Goal: Task Accomplishment & Management: Manage account settings

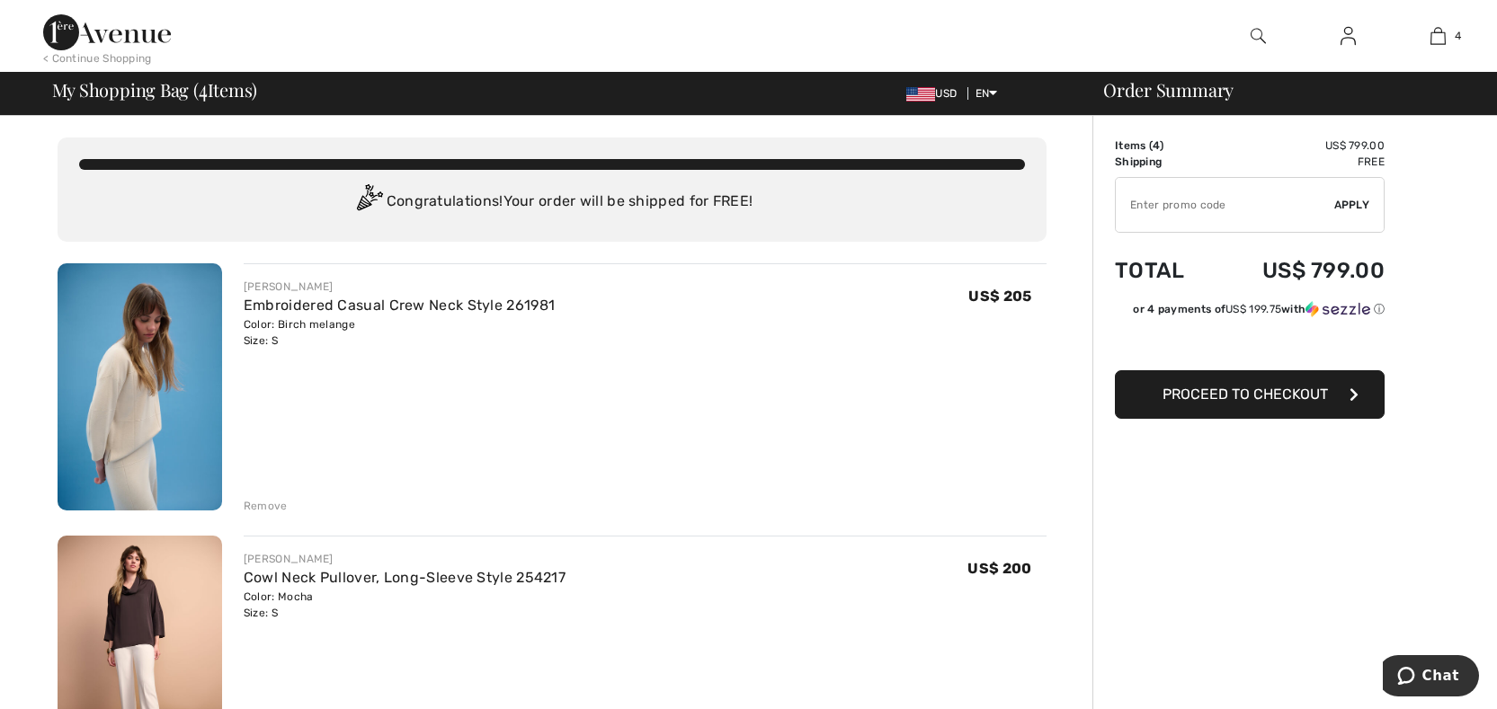
click at [1353, 35] on img at bounding box center [1347, 36] width 15 height 22
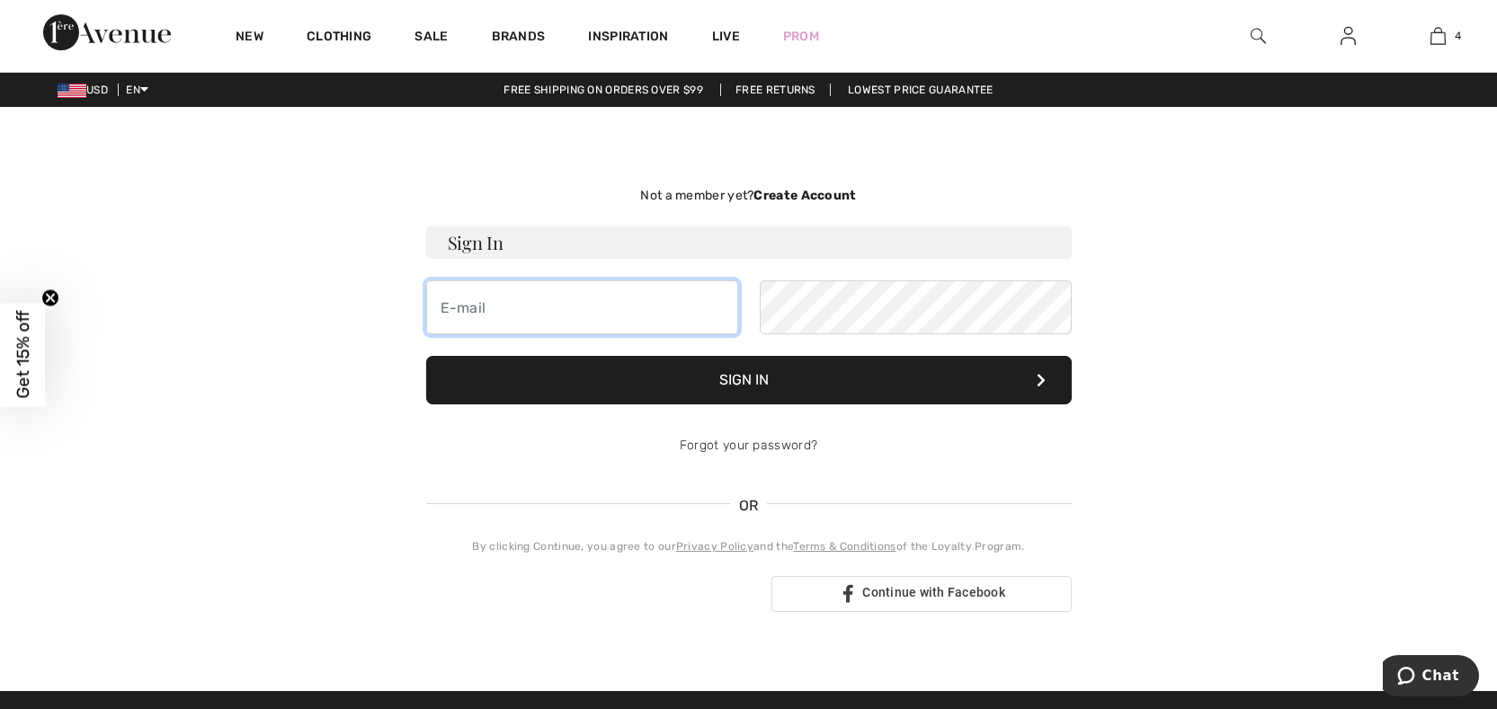
type input "pettushm@yahoo.com"
click at [760, 380] on button "Sign In" at bounding box center [748, 380] width 645 height 49
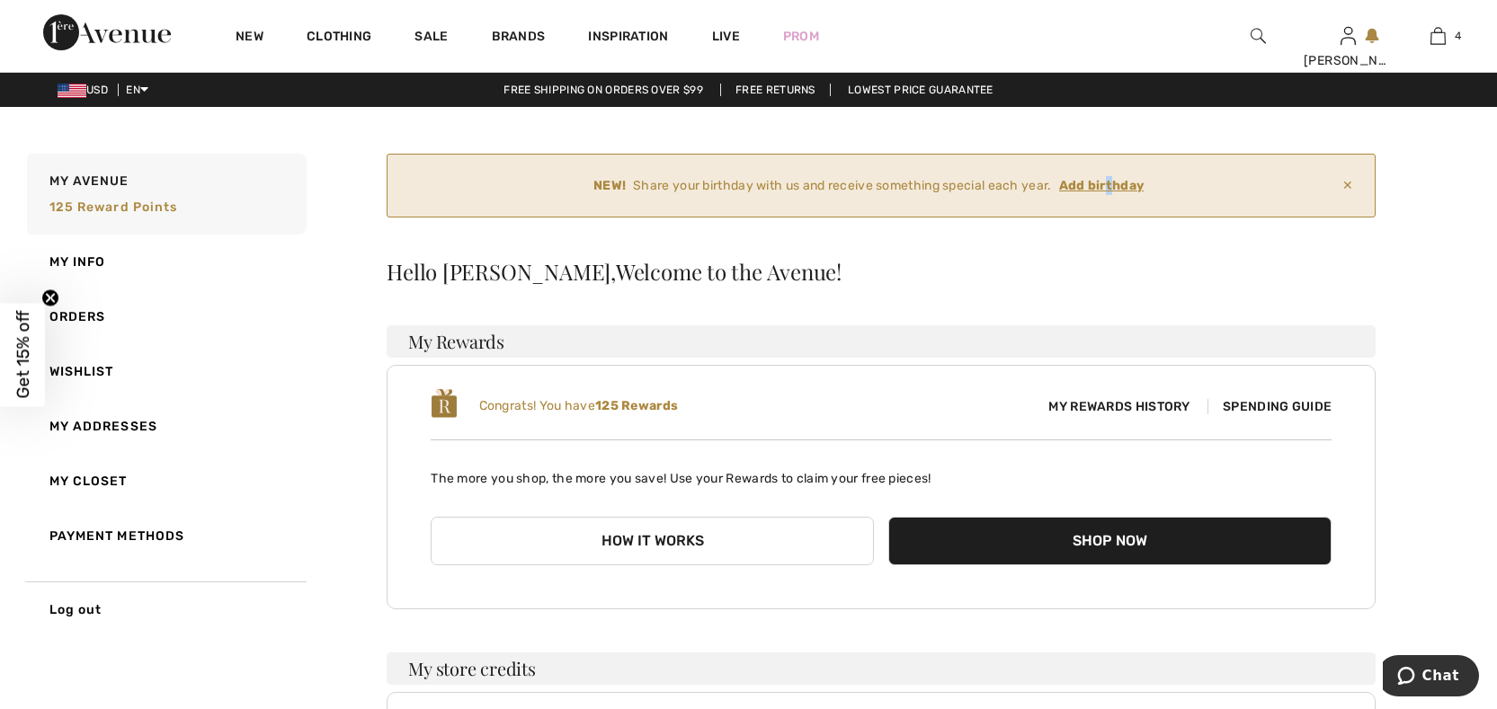
click at [1113, 186] on ins "Add birthday" at bounding box center [1101, 185] width 85 height 15
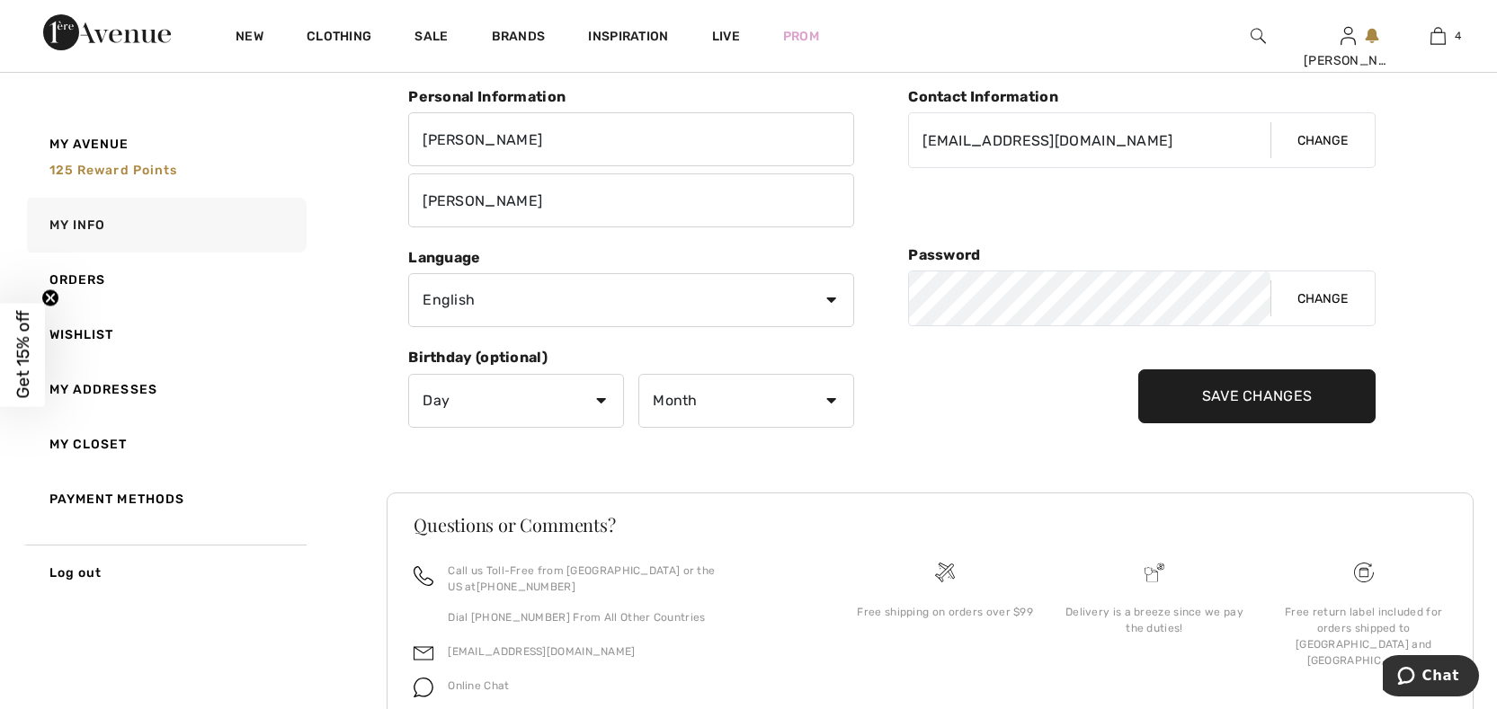
scroll to position [335, 0]
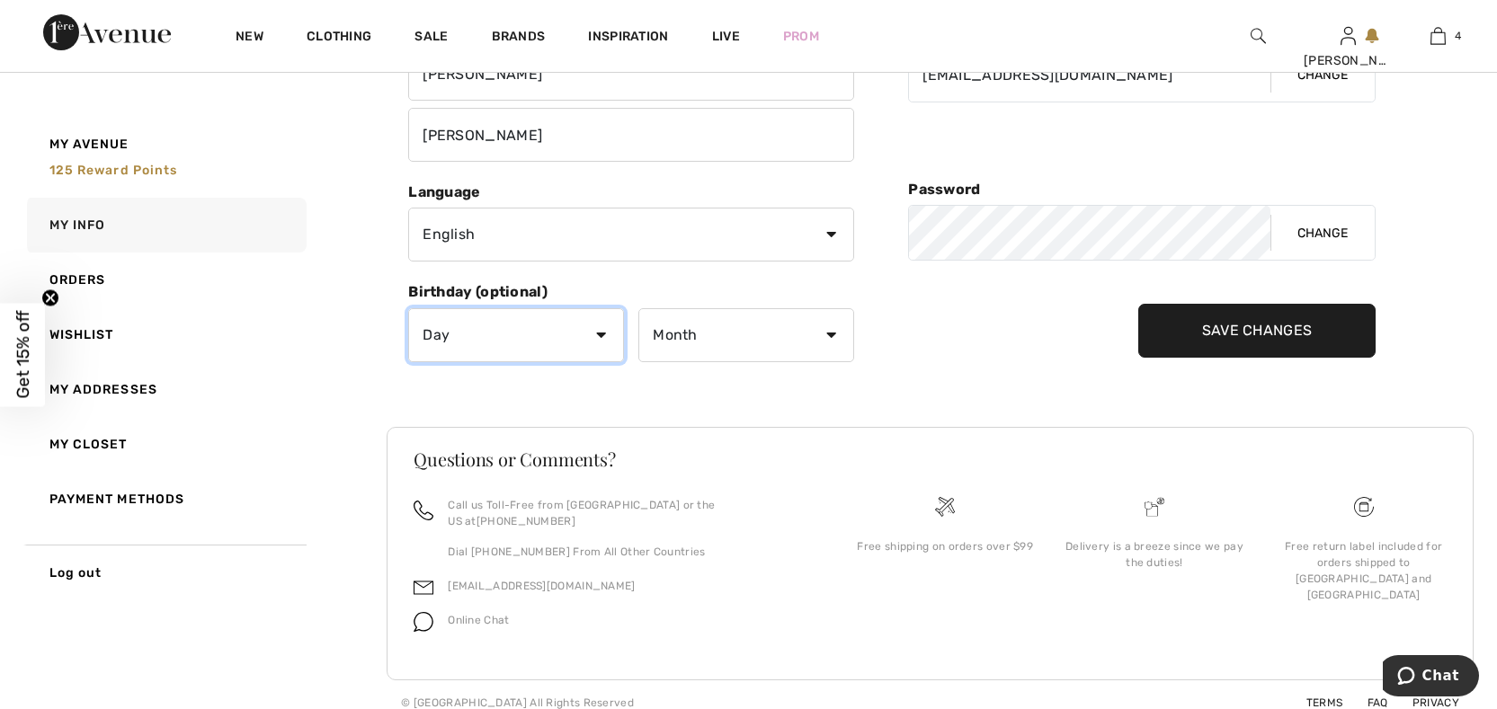
click at [602, 329] on select "Day 1 2 3 4 5 6 7 8 9 10 11 12 13 14 15 16 17 18 19 20 21 22 23 24 25 26 27 28 …" at bounding box center [516, 335] width 216 height 54
select select "16"
click at [408, 308] on select "Day 1 2 3 4 5 6 7 8 9 10 11 12 13 14 15 16 17 18 19 20 21 22 23 24 25 26 27 28 …" at bounding box center [516, 335] width 216 height 54
click at [675, 342] on select "Month January February March April May June July August September October Novem…" at bounding box center [746, 335] width 216 height 54
select select "9"
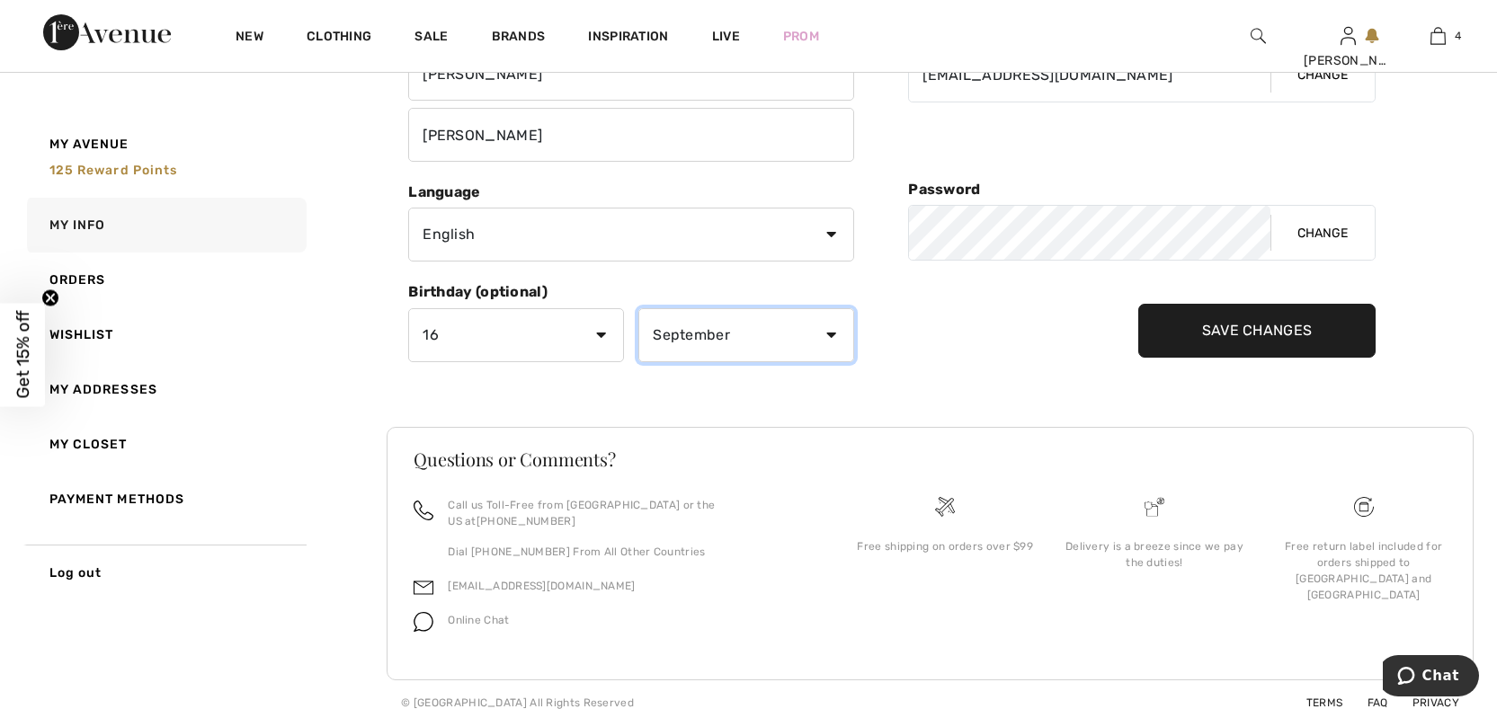
click at [638, 308] on select "Month January February March April May June July August September October Novem…" at bounding box center [746, 335] width 216 height 54
click at [1294, 325] on input "Save Changes" at bounding box center [1257, 331] width 238 height 54
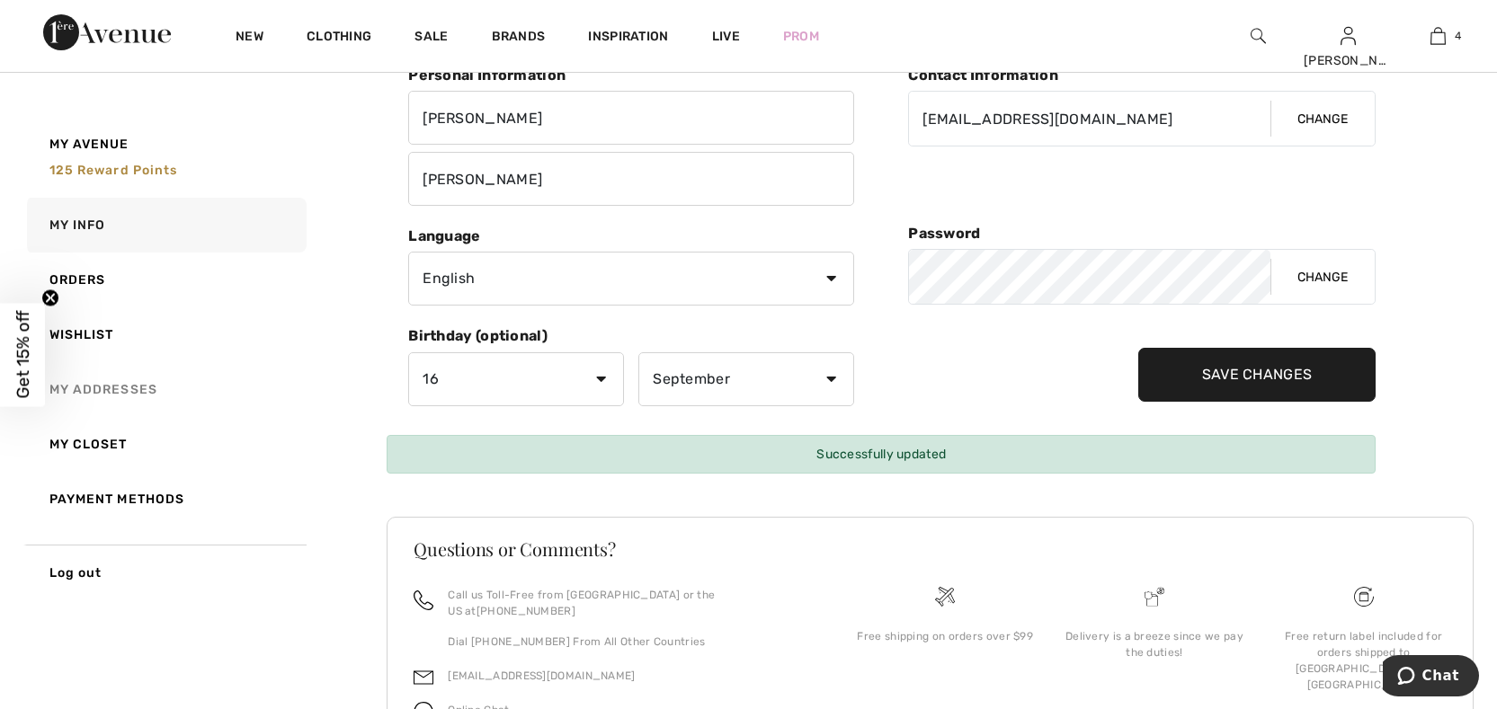
scroll to position [94, 0]
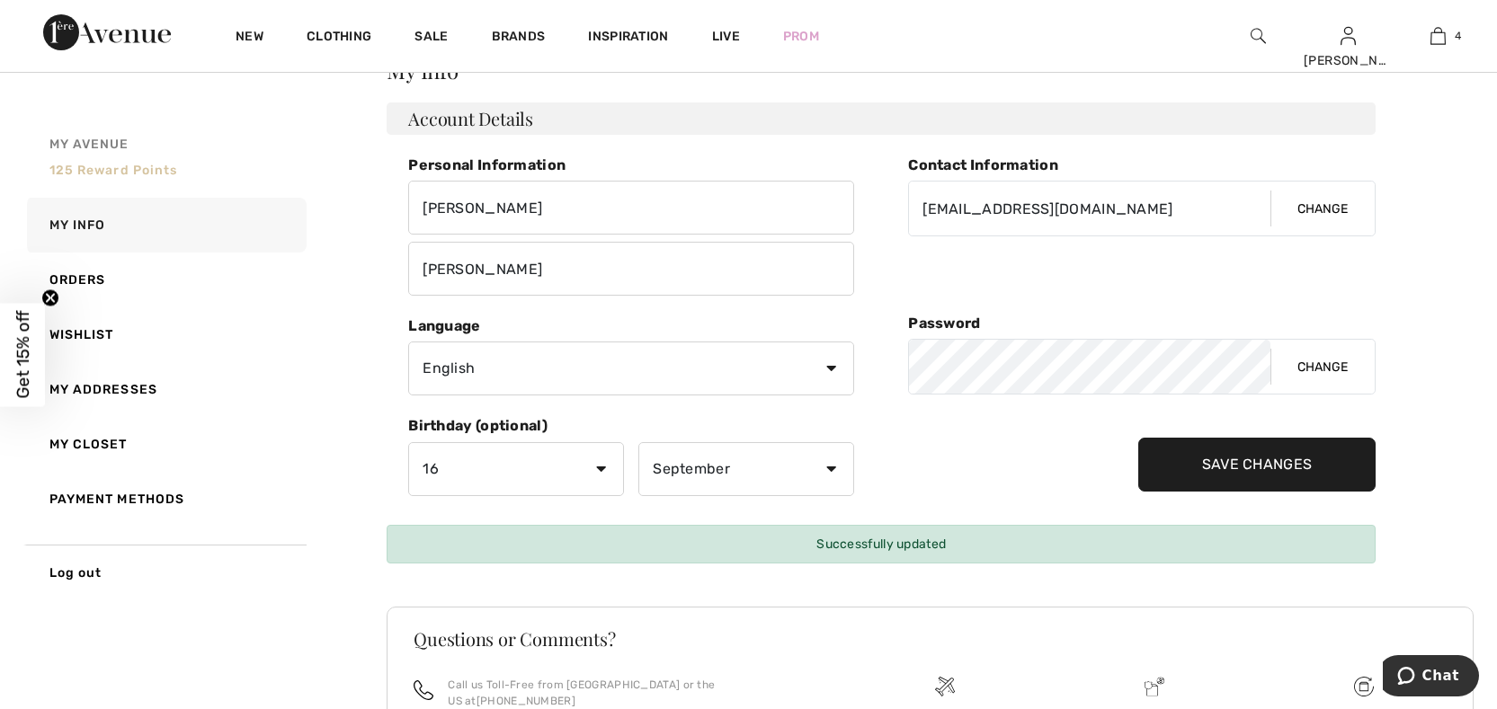
click at [95, 142] on span "My Avenue" at bounding box center [89, 144] width 80 height 19
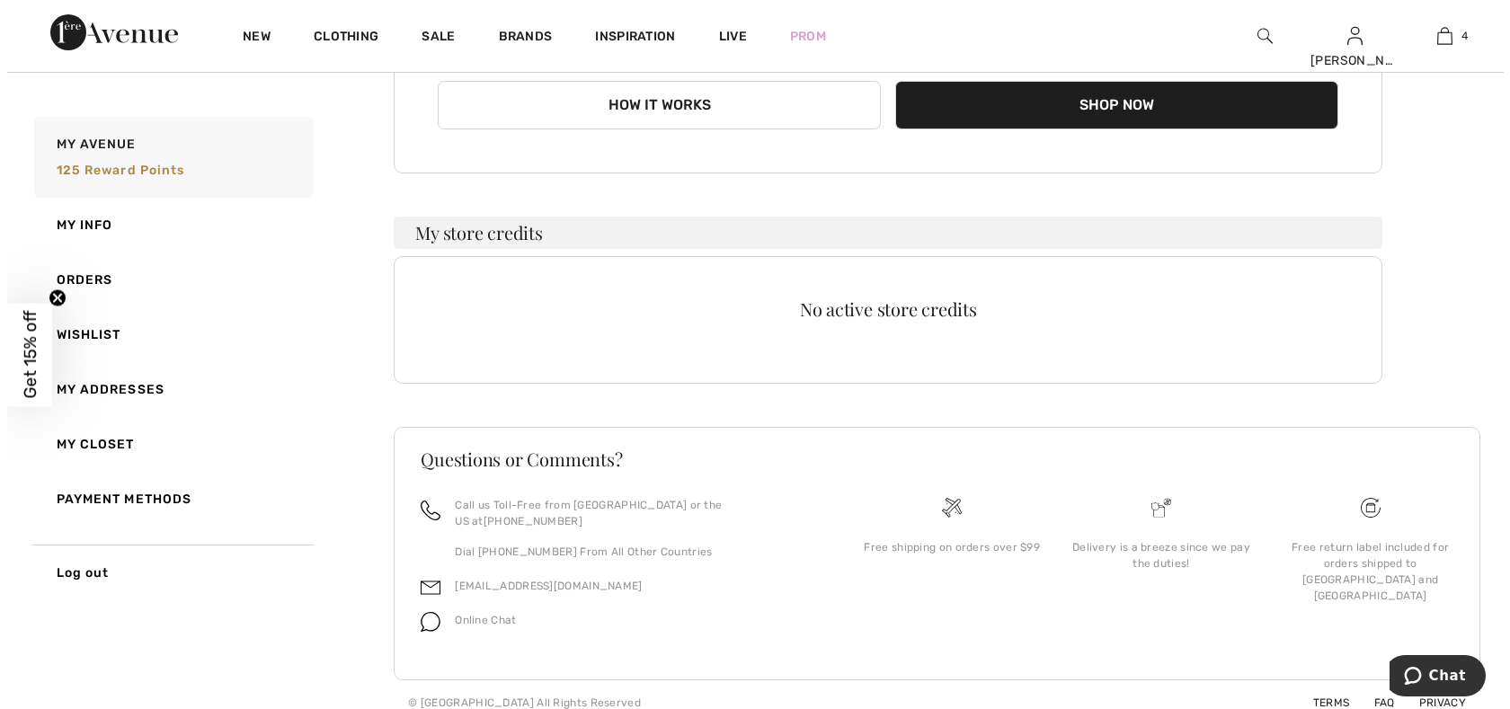
scroll to position [149, 0]
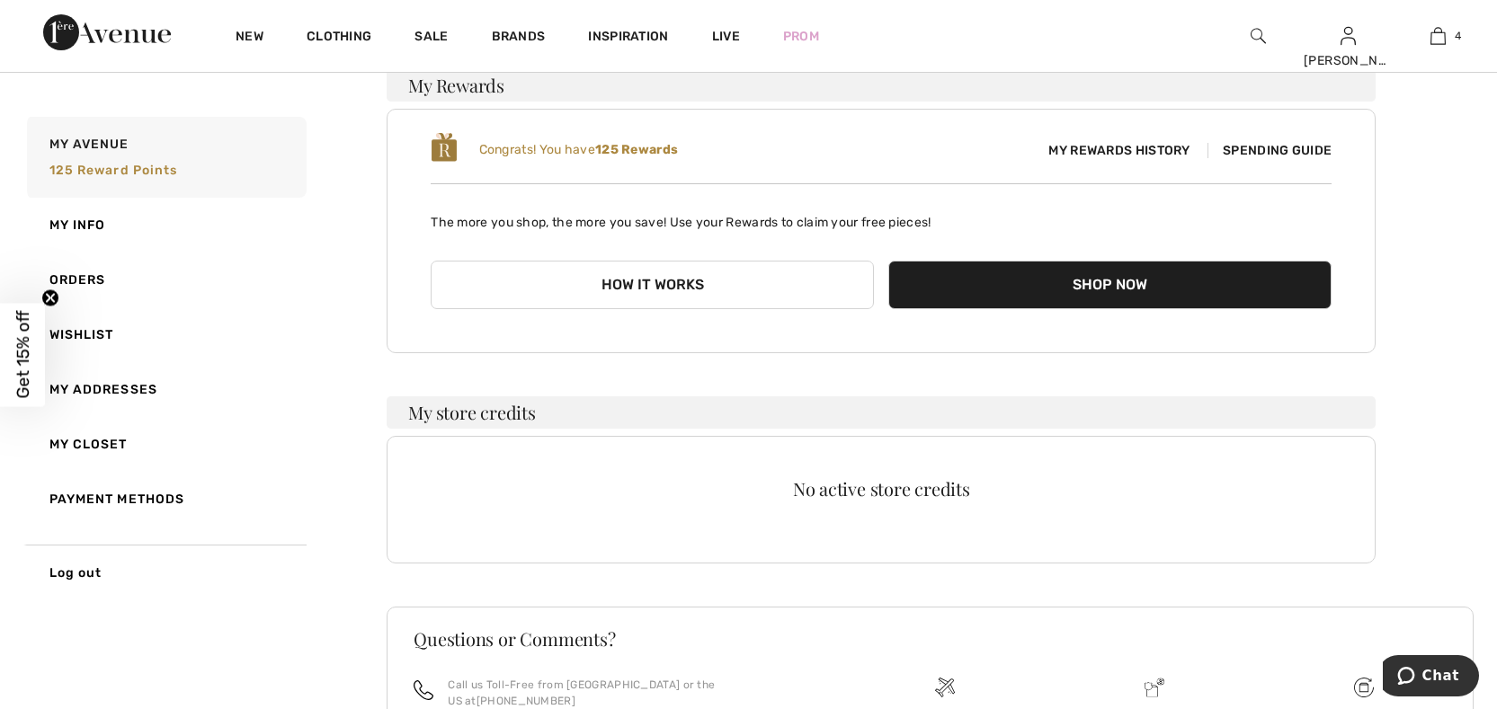
click at [1120, 147] on span "My Rewards History" at bounding box center [1119, 150] width 170 height 19
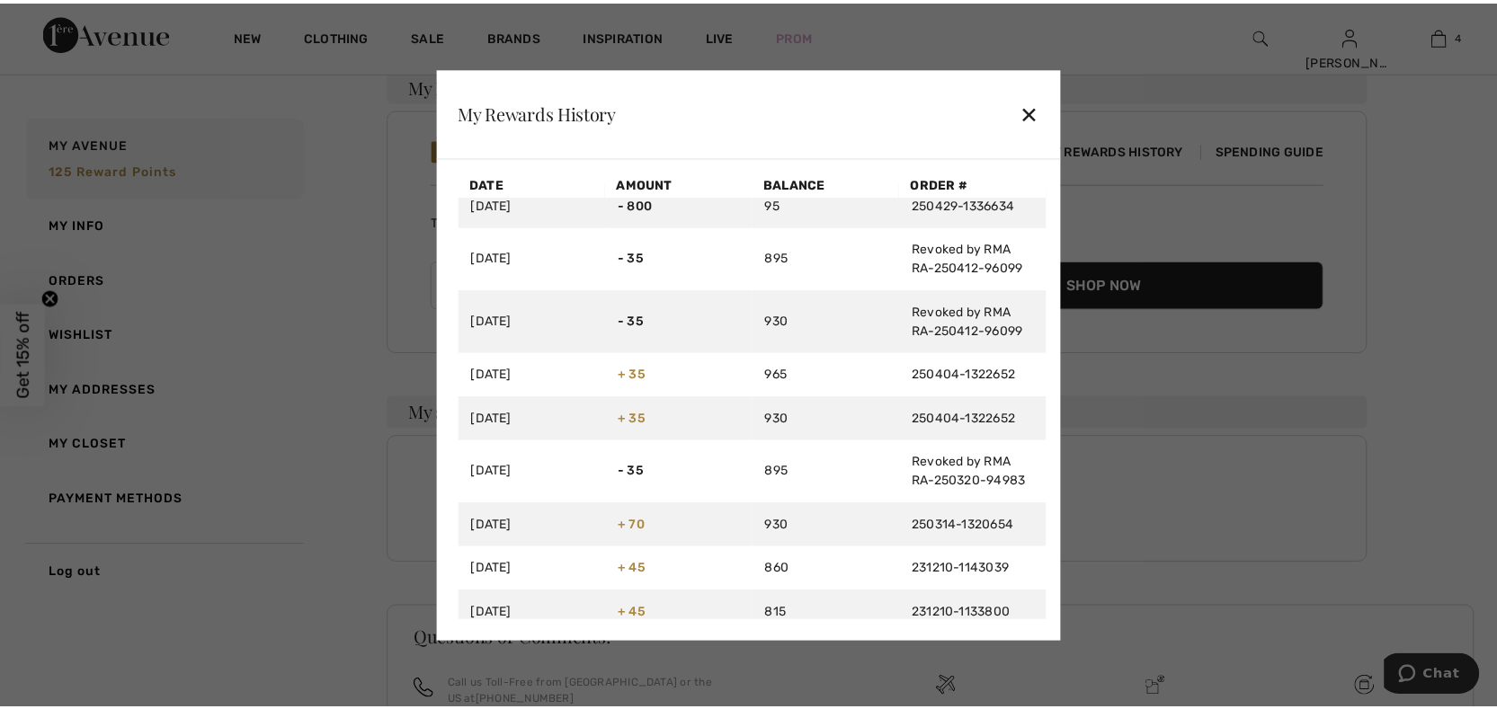
scroll to position [0, 0]
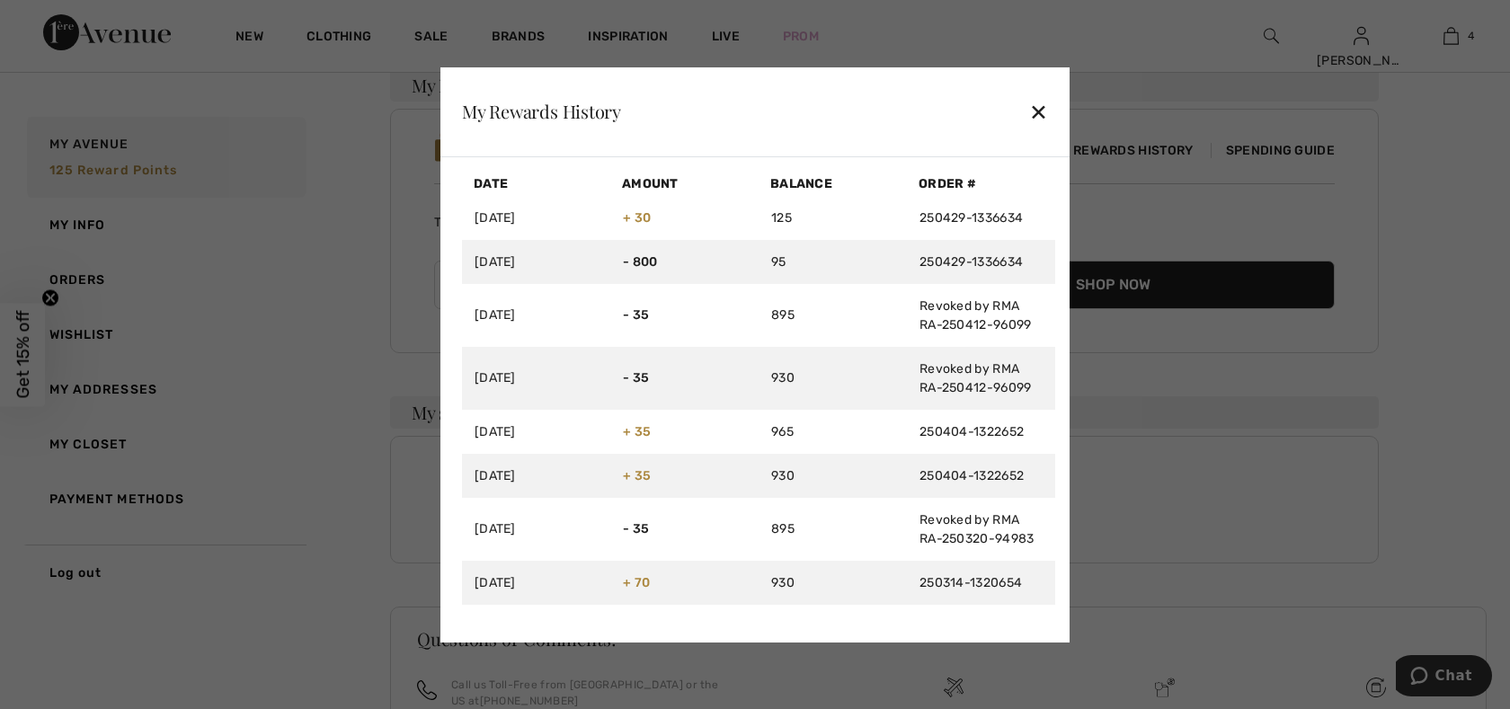
click at [1038, 106] on div "✕" at bounding box center [1038, 112] width 19 height 38
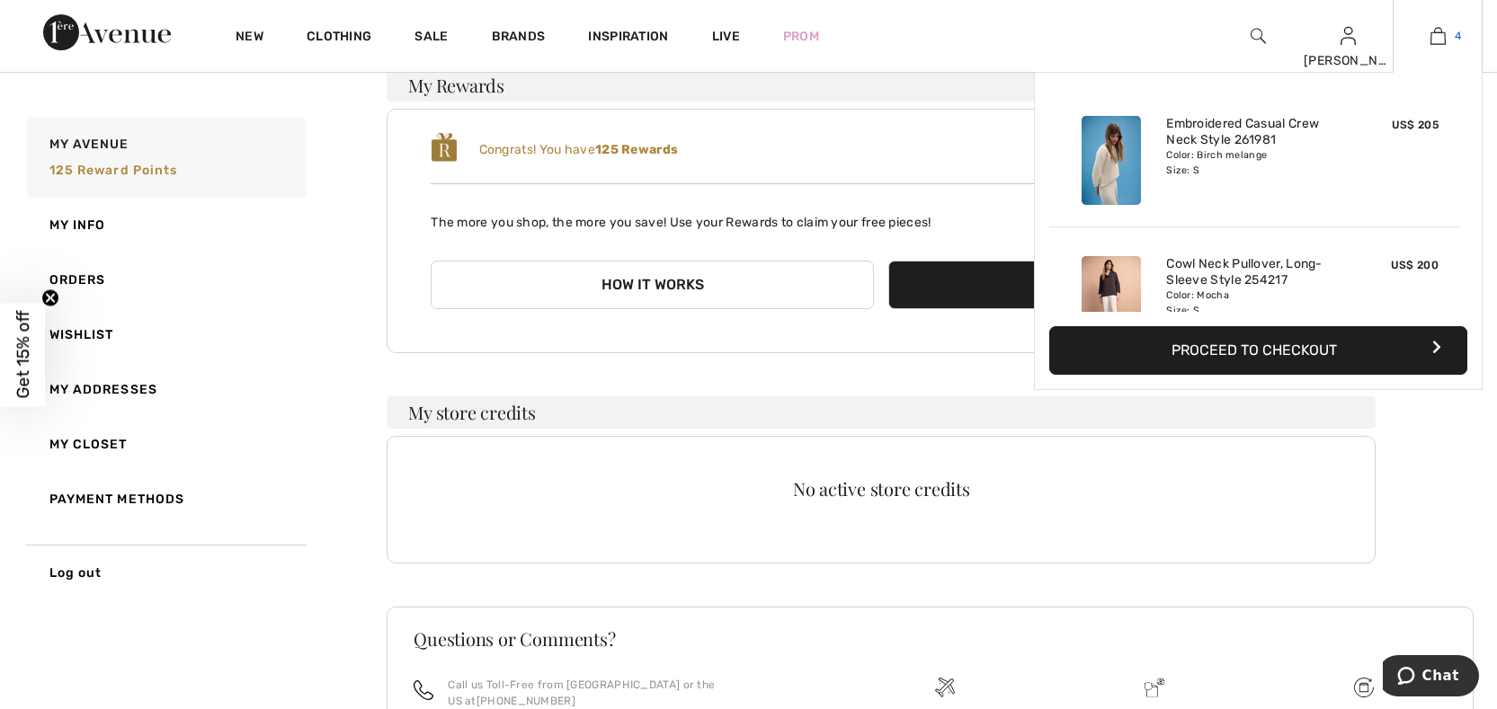
click at [1436, 32] on img at bounding box center [1437, 36] width 15 height 22
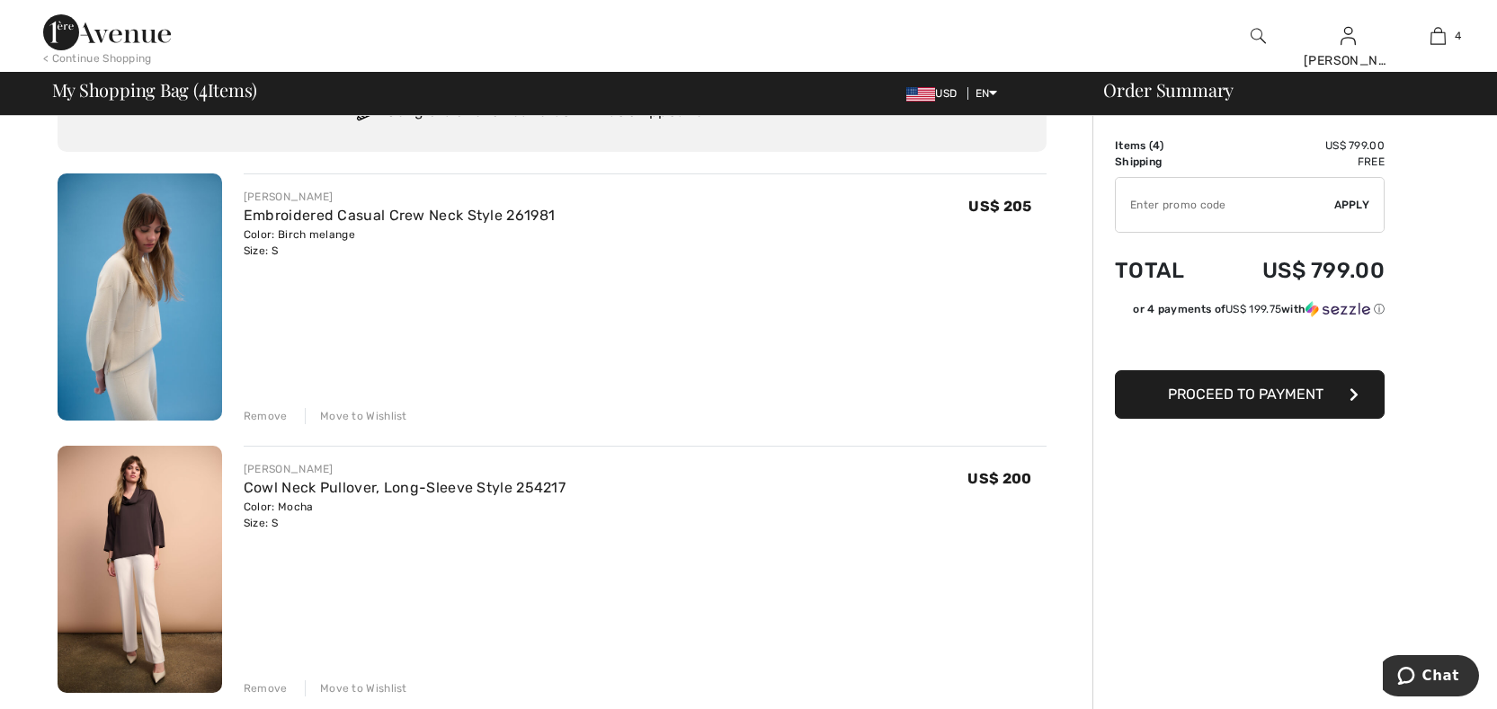
scroll to position [270, 0]
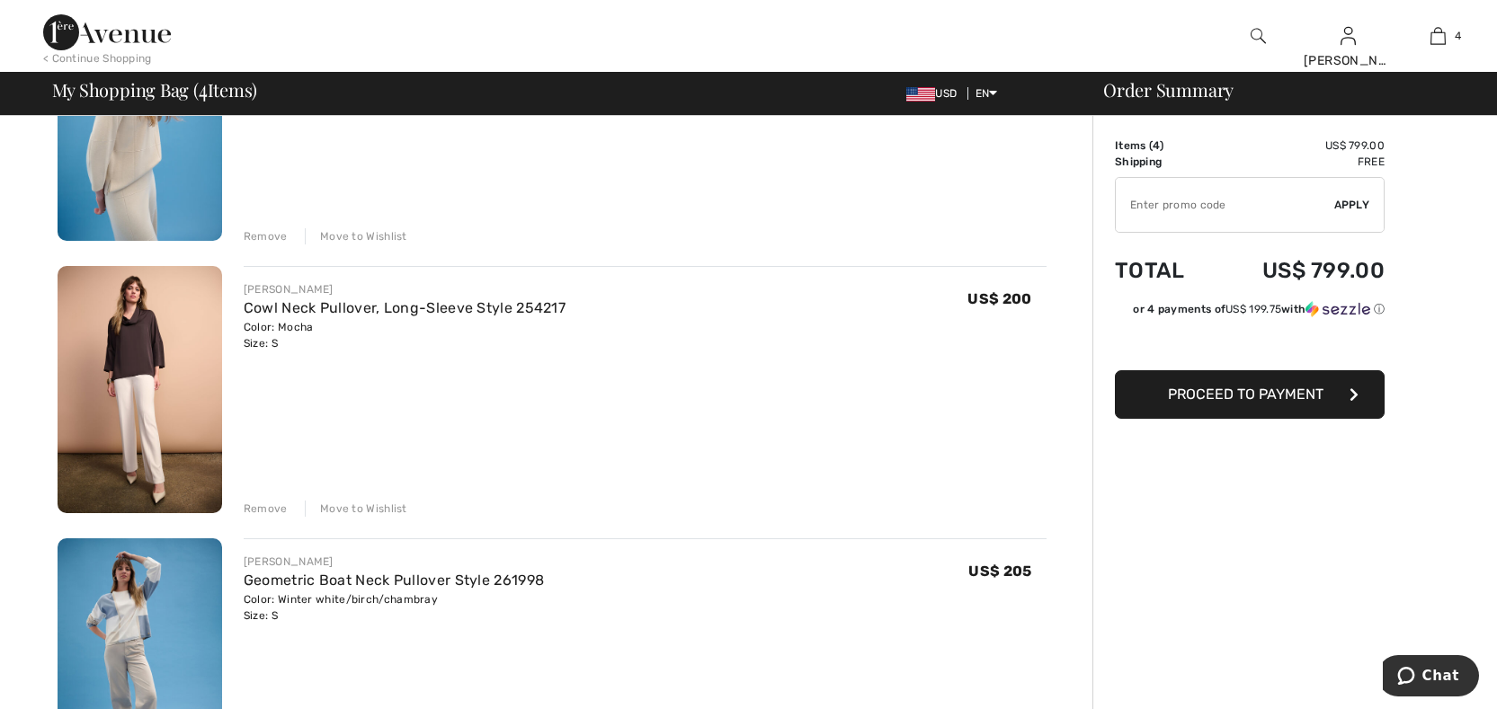
click at [260, 508] on div "Remove" at bounding box center [266, 509] width 44 height 16
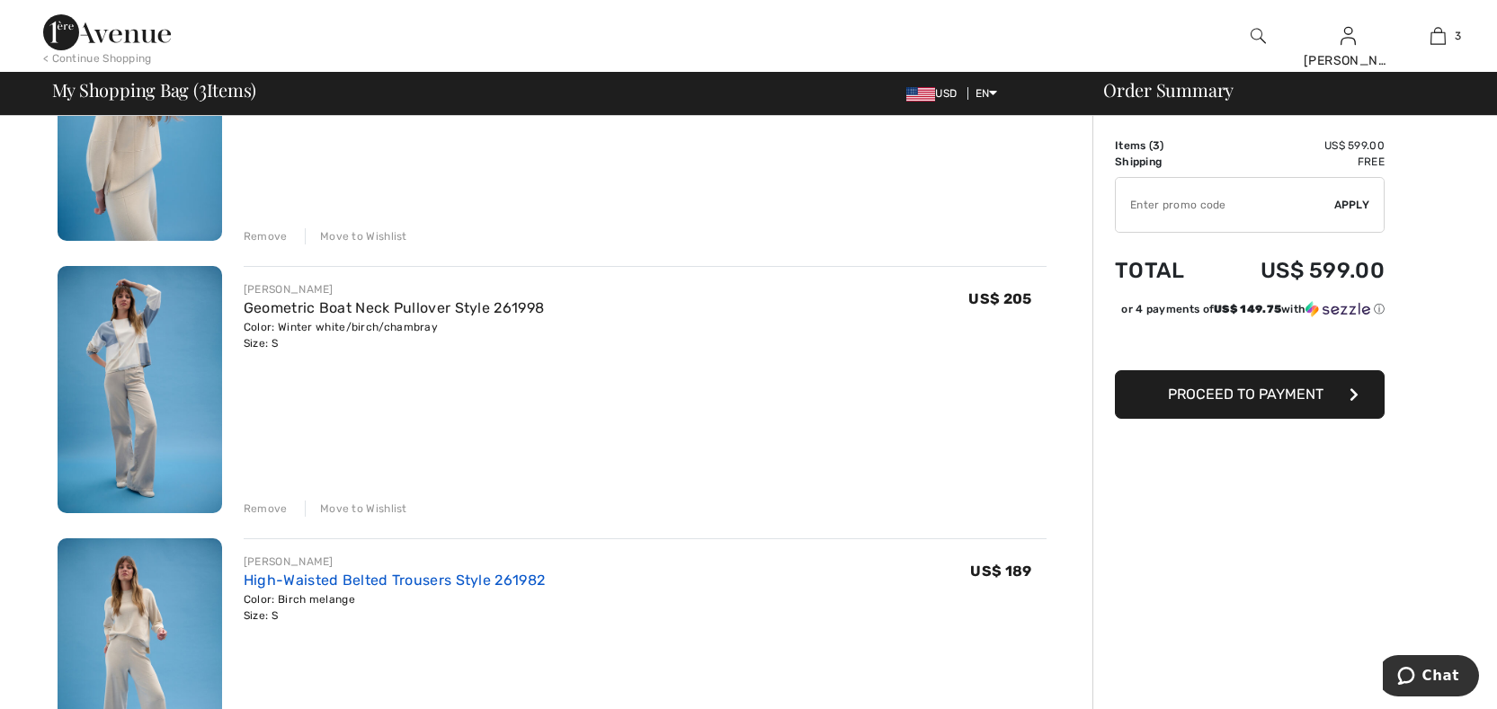
click at [299, 579] on link "High-Waisted Belted Trousers Style 261982" at bounding box center [394, 580] width 301 height 17
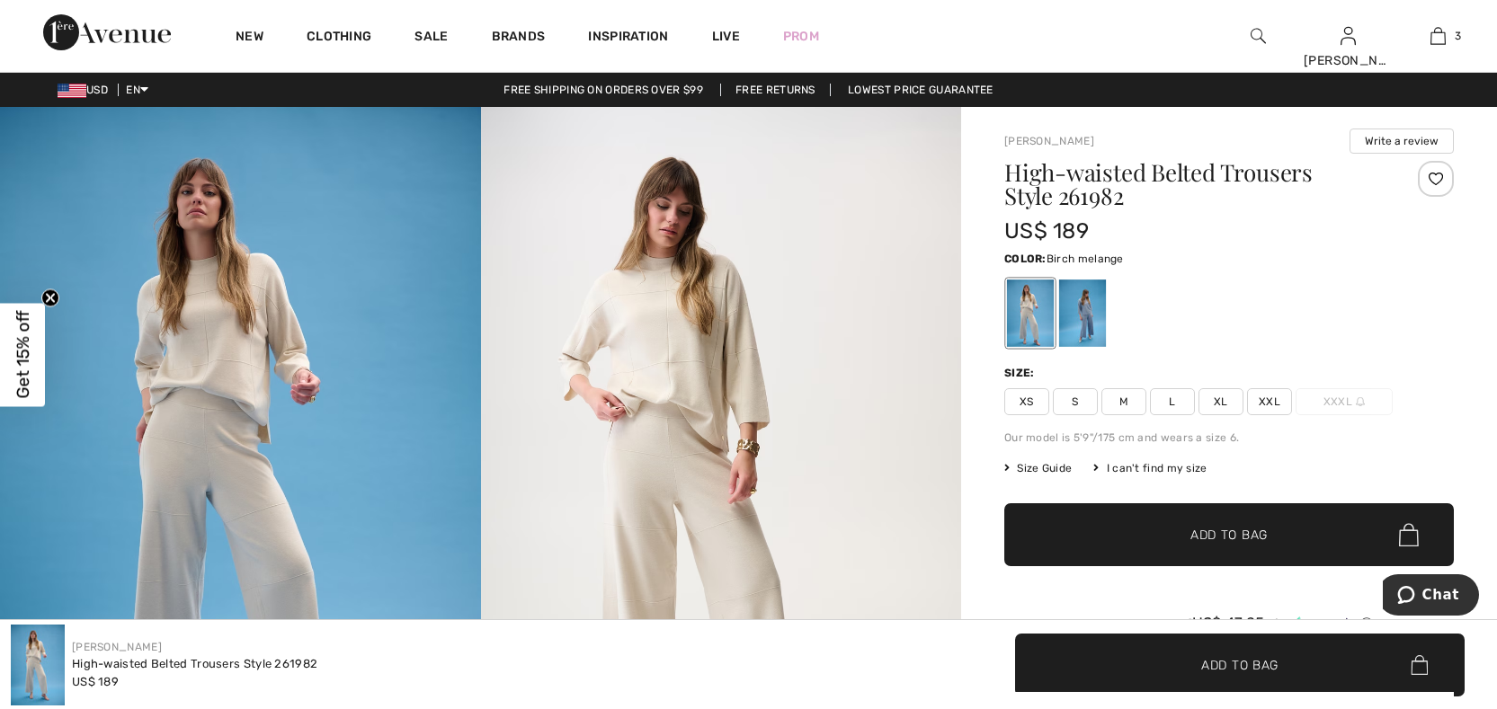
click at [1049, 465] on span "Size Guide" at bounding box center [1037, 468] width 67 height 16
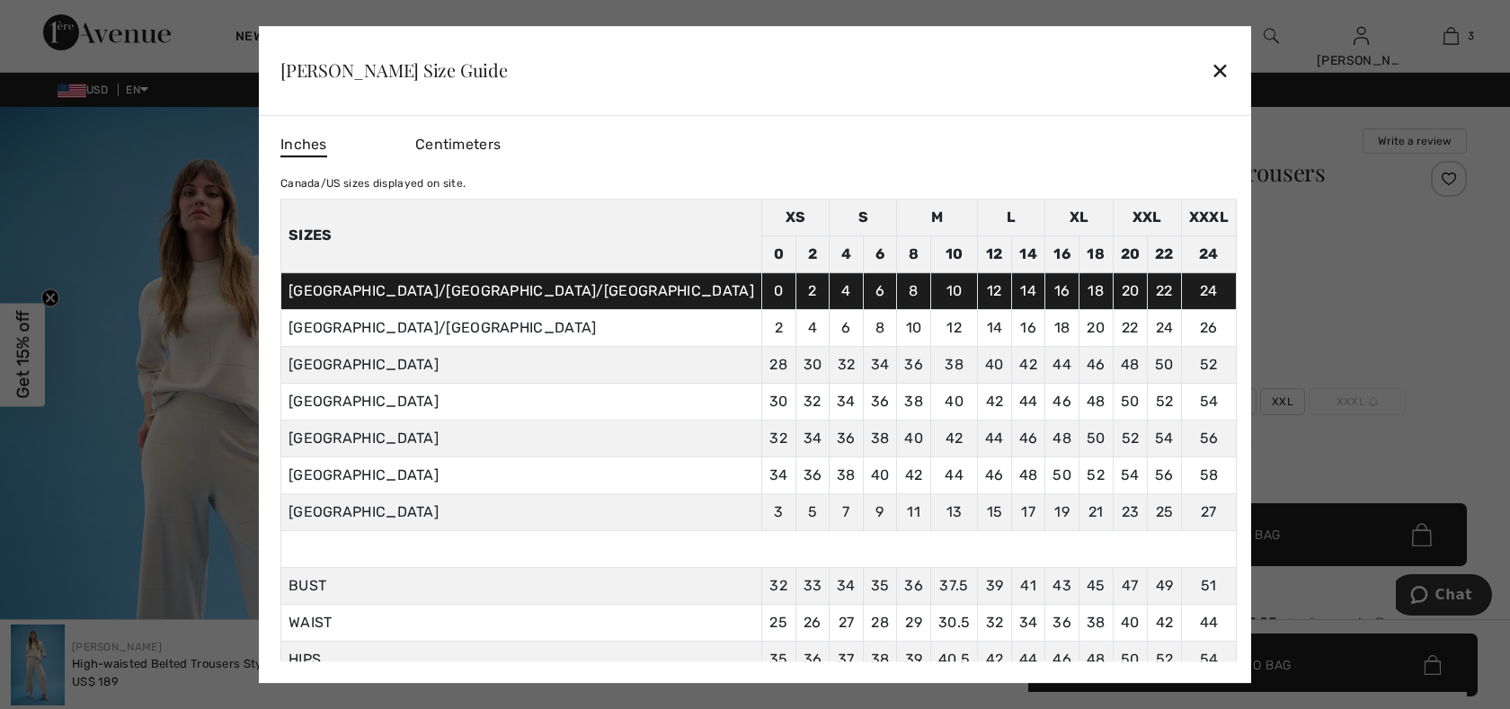
click at [1211, 71] on div "✕" at bounding box center [1220, 70] width 19 height 38
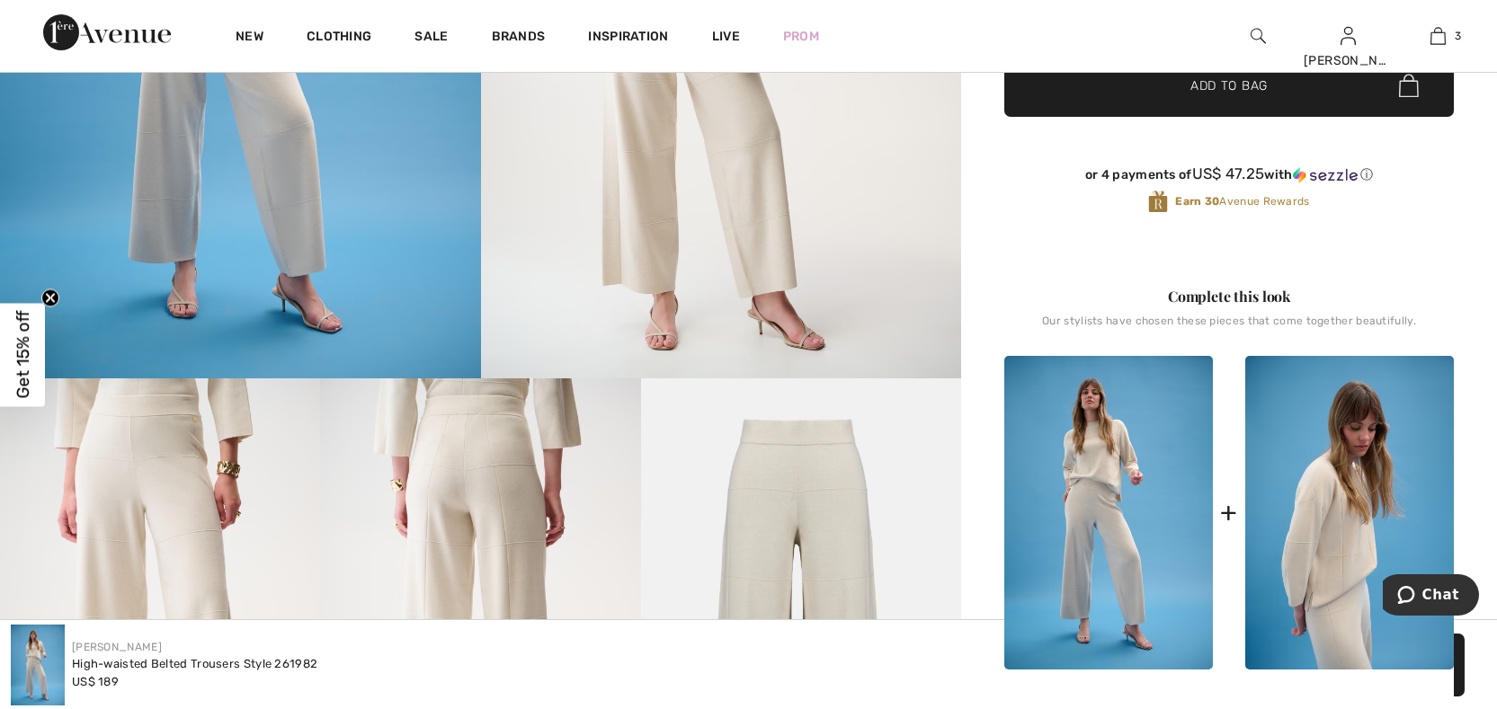
scroll to position [360, 0]
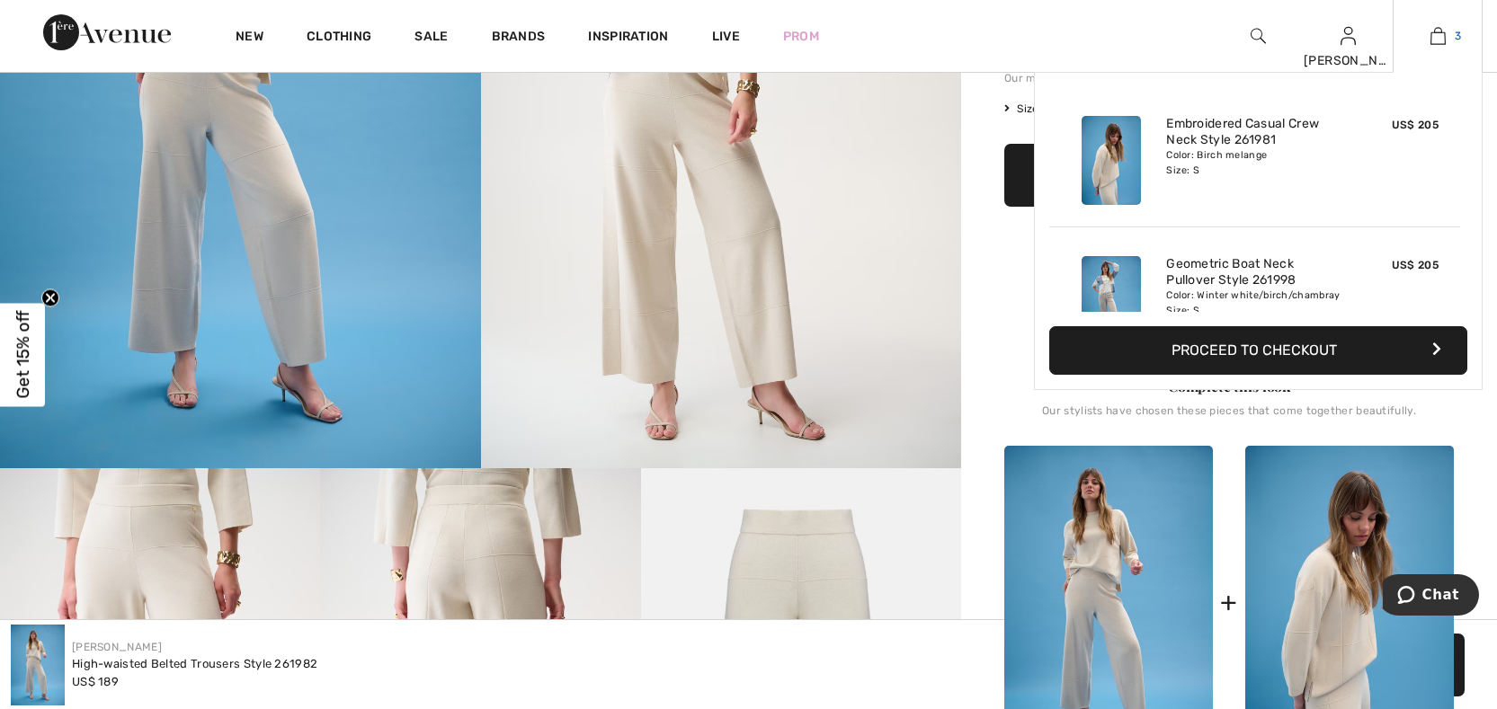
click at [1436, 35] on img at bounding box center [1437, 36] width 15 height 22
